Goal: Task Accomplishment & Management: Manage account settings

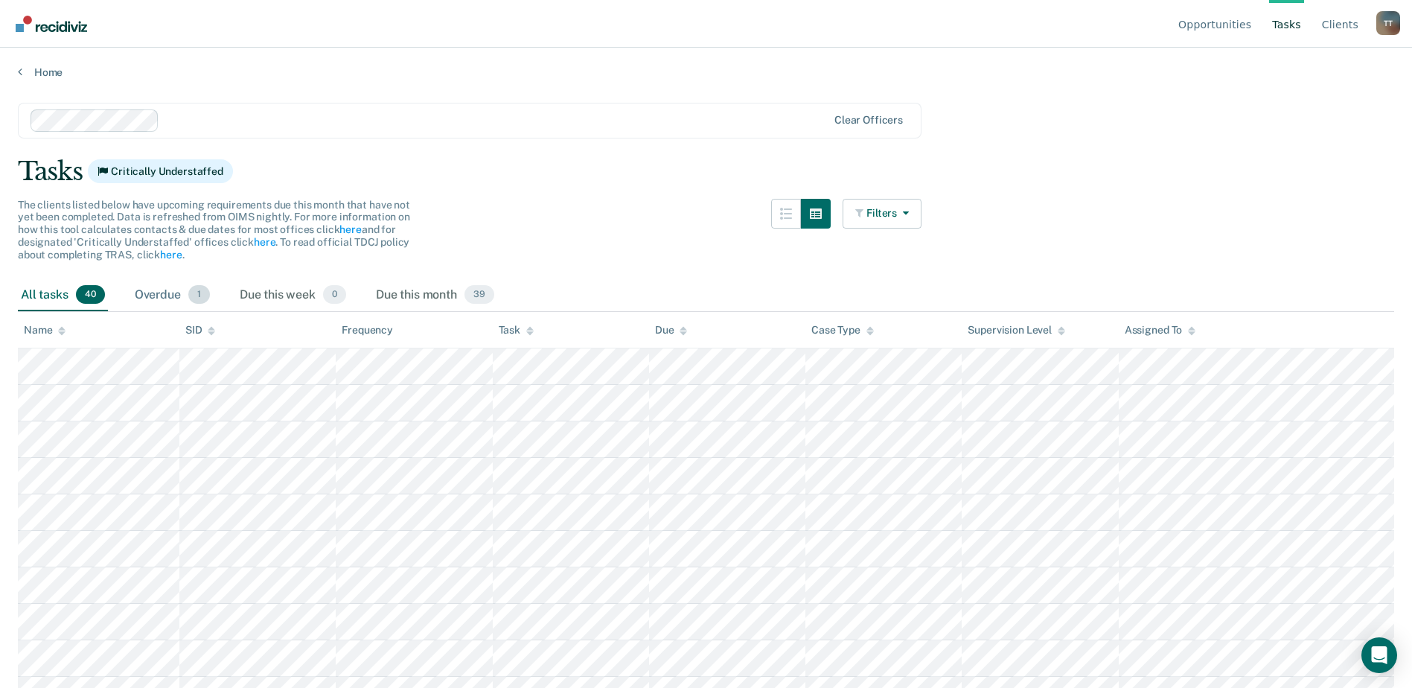
click at [169, 298] on div "Overdue 1" at bounding box center [172, 295] width 81 height 33
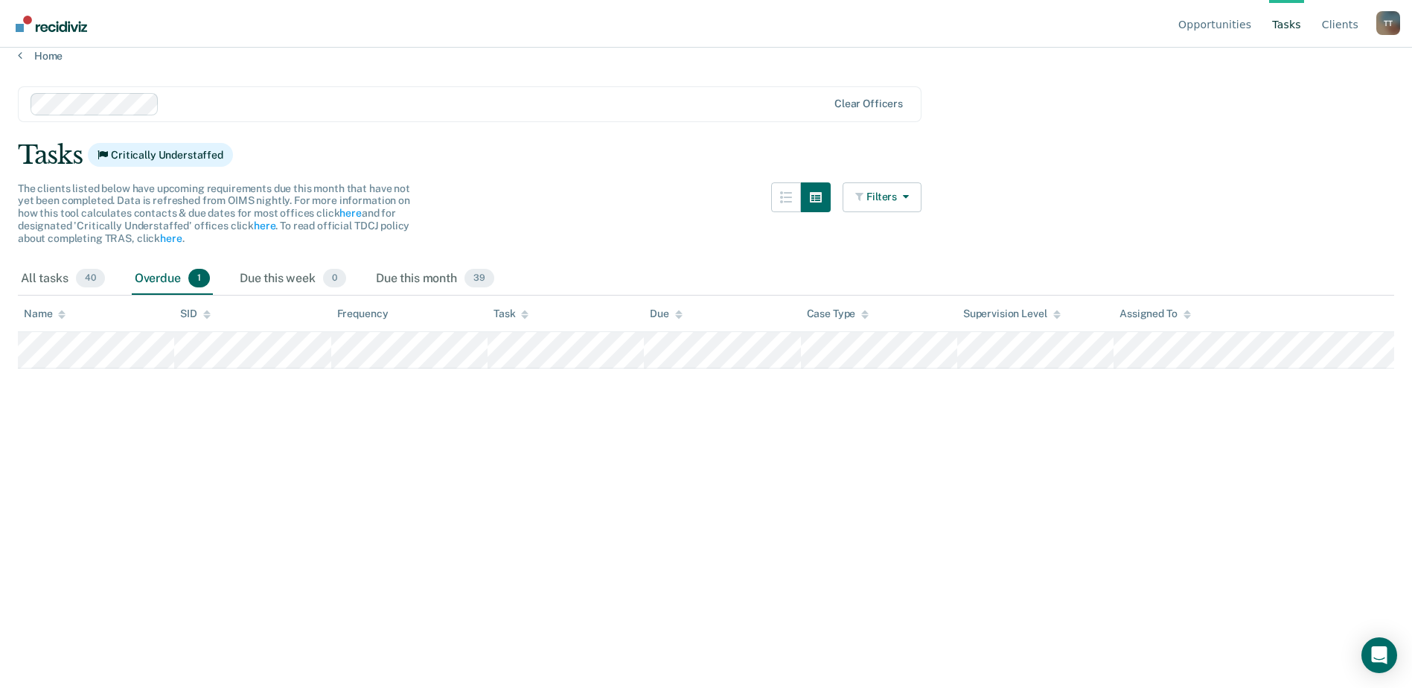
scroll to position [21, 0]
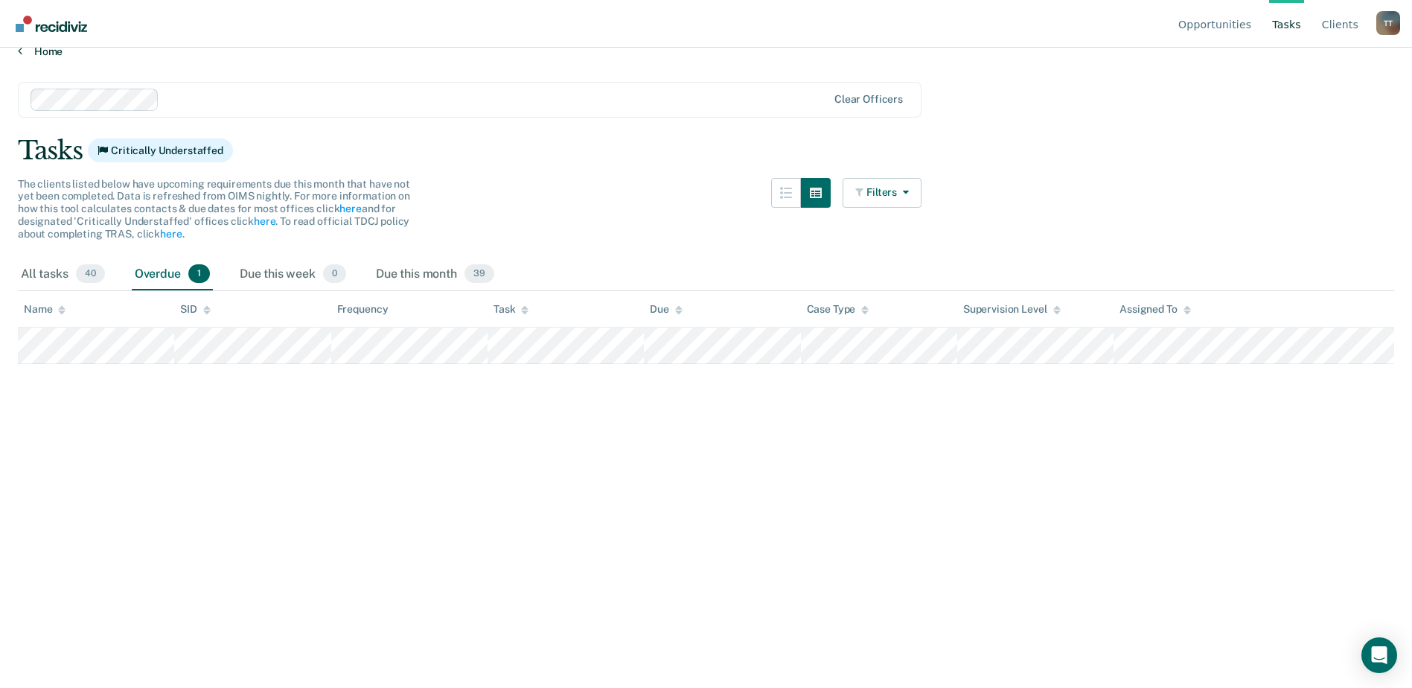
click at [51, 51] on link "Home" at bounding box center [706, 51] width 1376 height 13
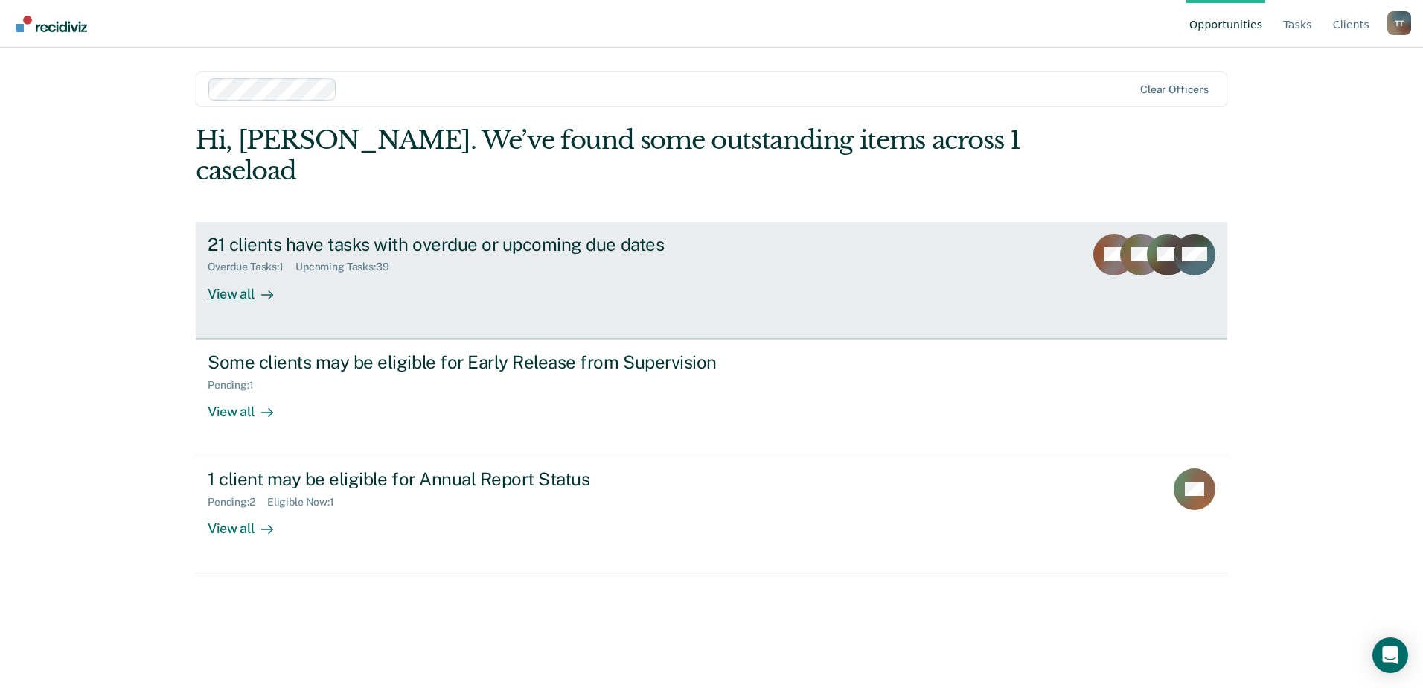
click at [397, 234] on div "21 clients have tasks with overdue or upcoming due dates" at bounding box center [469, 245] width 522 height 22
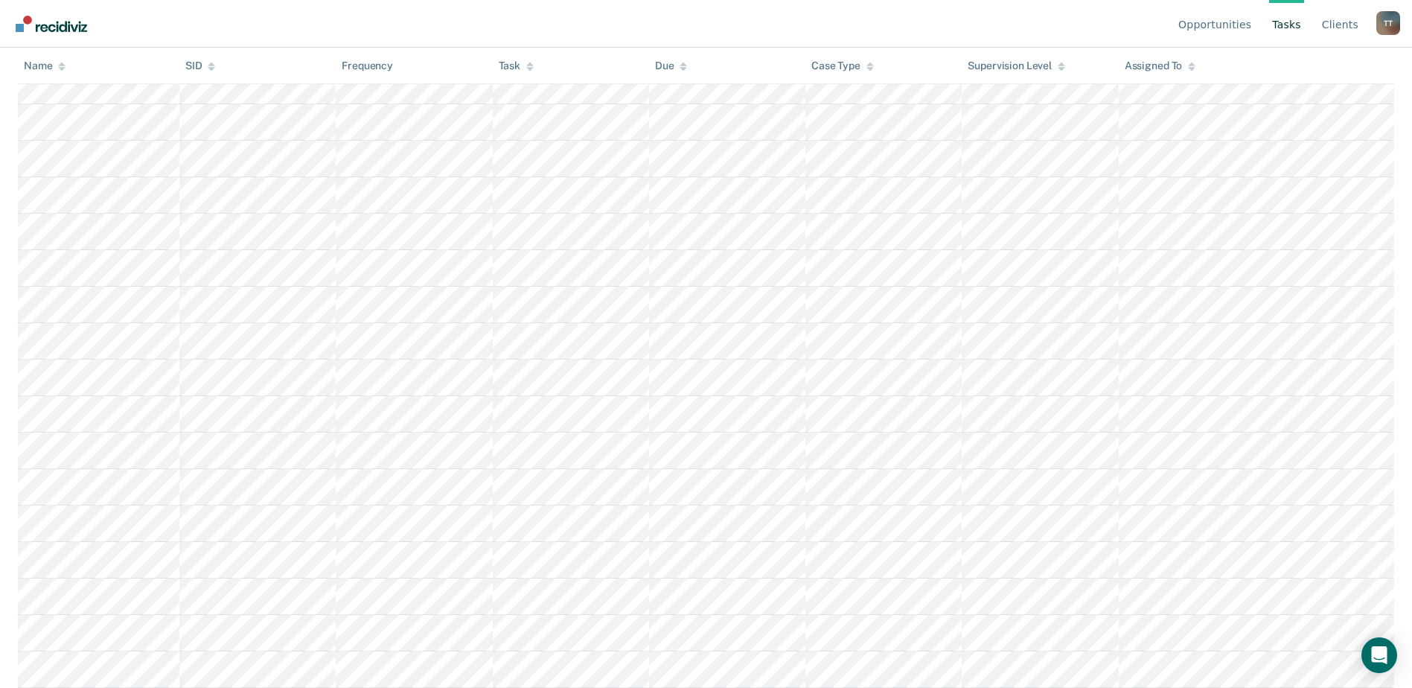
scroll to position [670, 0]
